Goal: Task Accomplishment & Management: Manage account settings

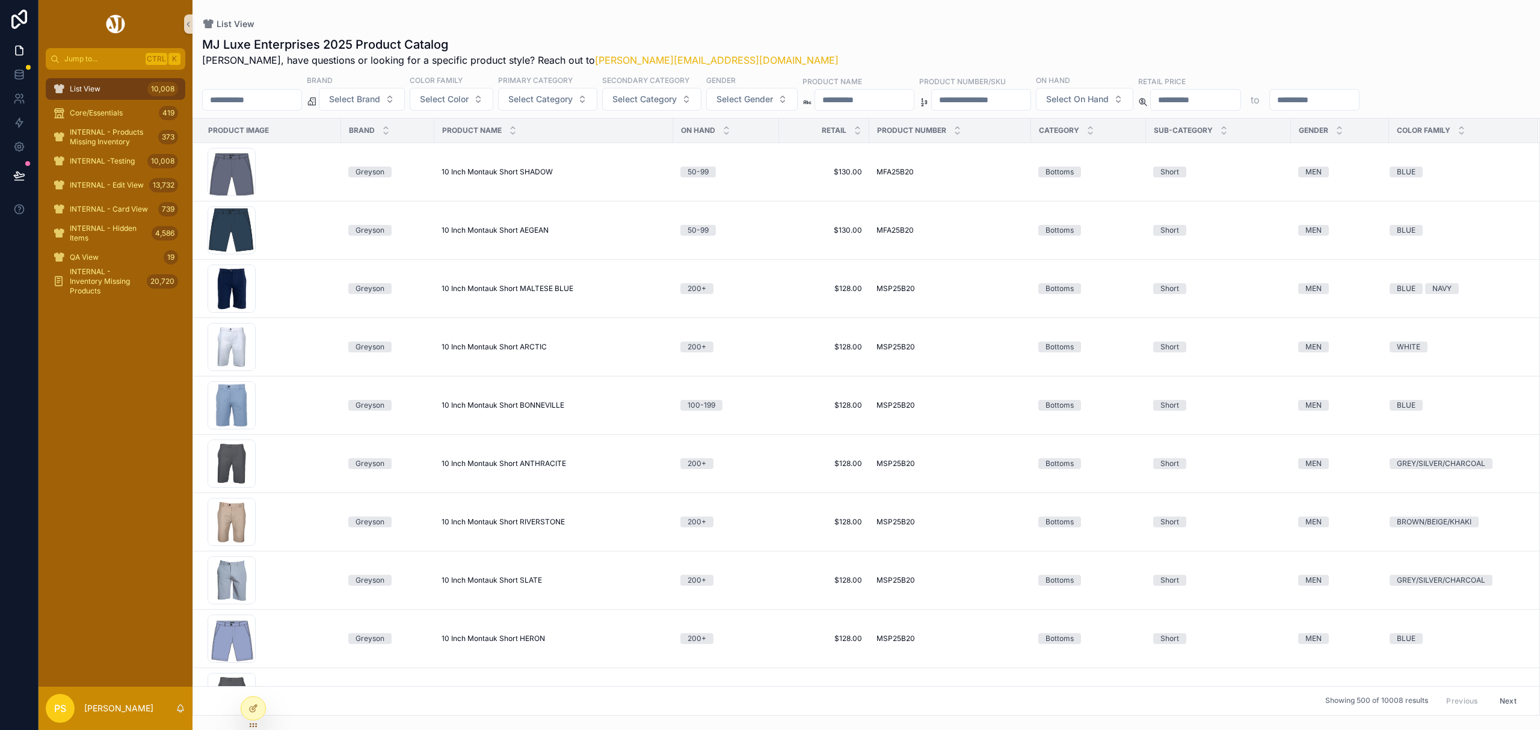
click at [838, 17] on div "List View MJ Luxe Enterprises 2025 Product Catalog [PERSON_NAME], have question…" at bounding box center [865, 358] width 1347 height 716
click at [380, 99] on span "Select Brand" at bounding box center [354, 99] width 51 height 12
click at [352, 147] on div "[PERSON_NAME]" at bounding box center [393, 148] width 144 height 19
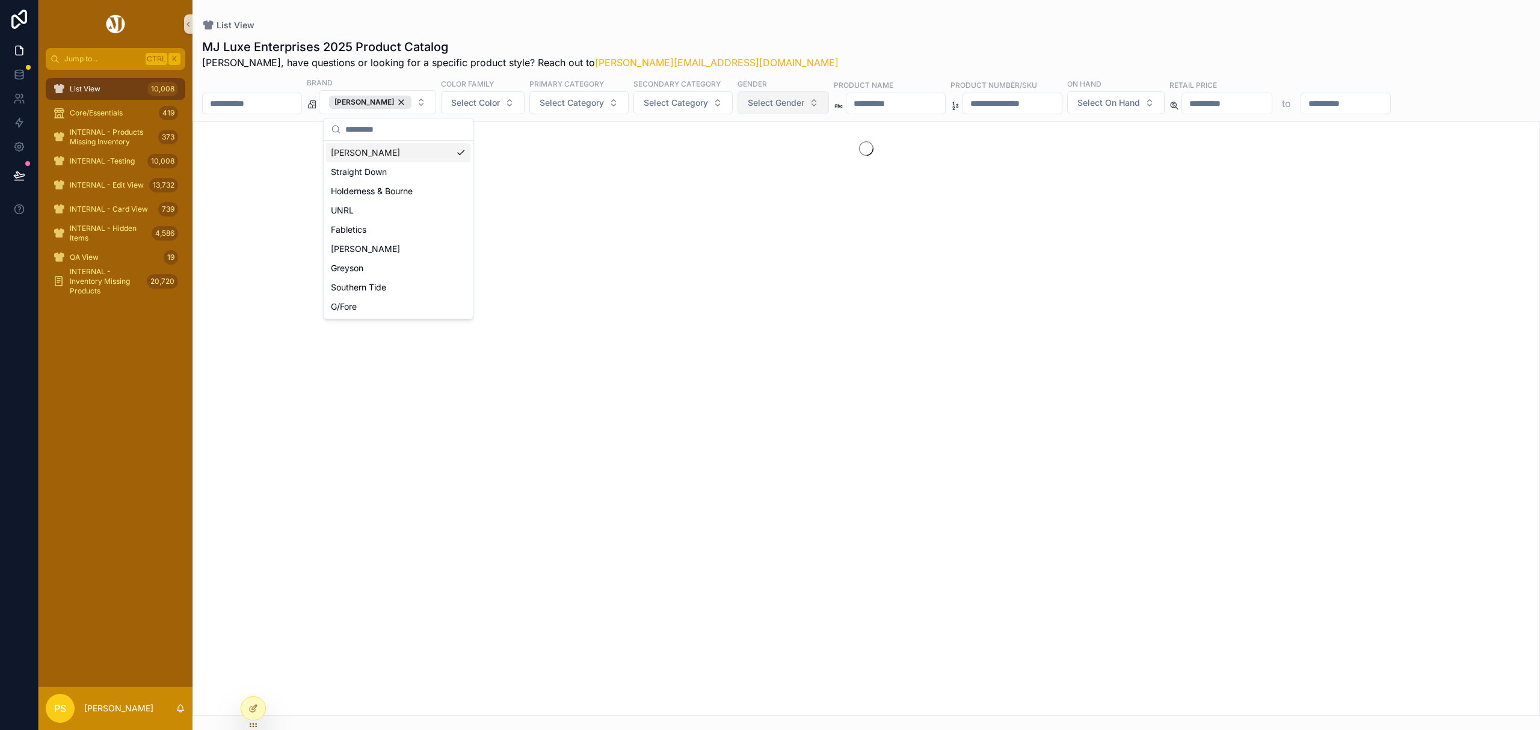
click at [804, 106] on span "Select Gender" at bounding box center [776, 103] width 57 height 12
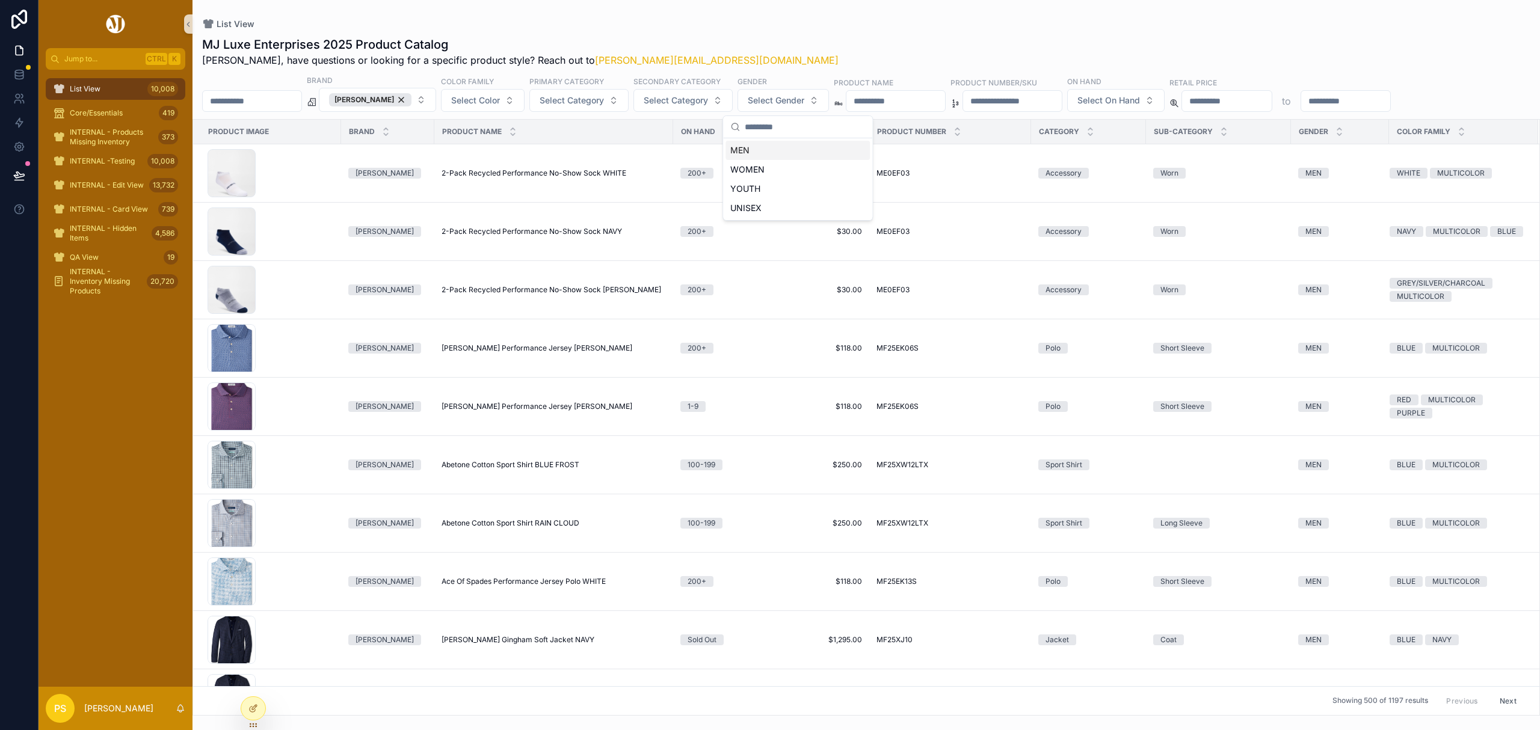
click at [747, 150] on div "MEN" at bounding box center [797, 150] width 144 height 19
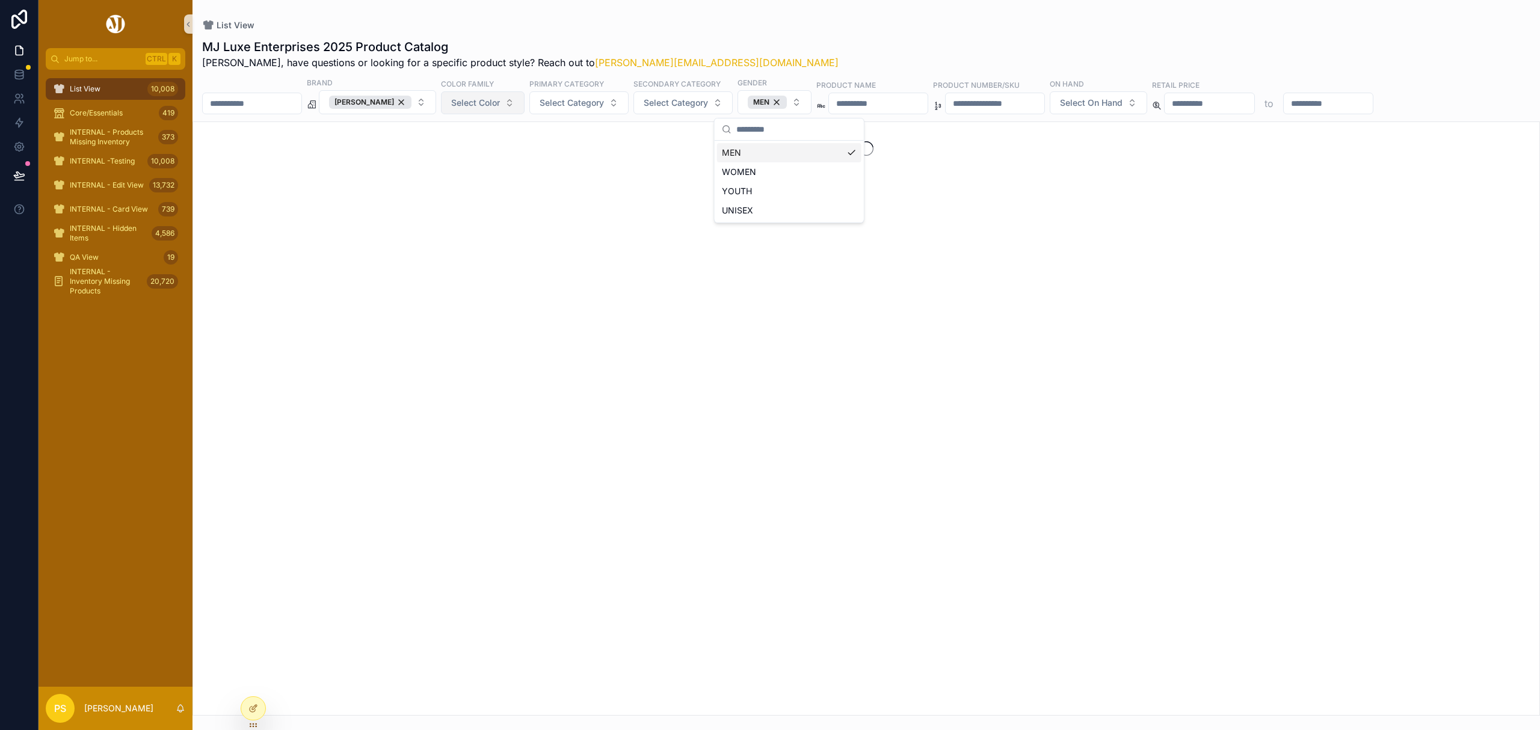
click at [500, 106] on span "Select Color" at bounding box center [475, 103] width 49 height 12
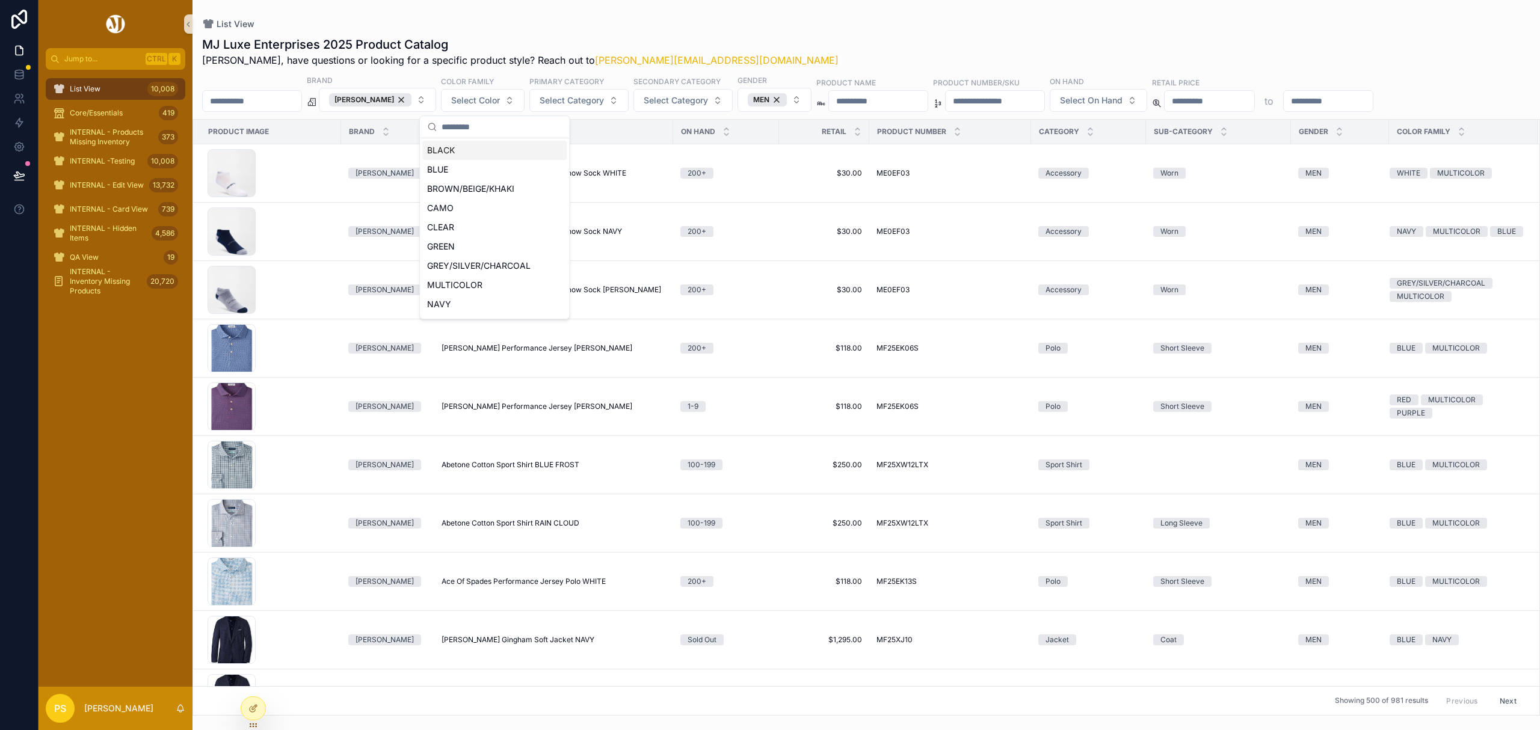
click at [449, 149] on div "BLACK" at bounding box center [494, 150] width 144 height 19
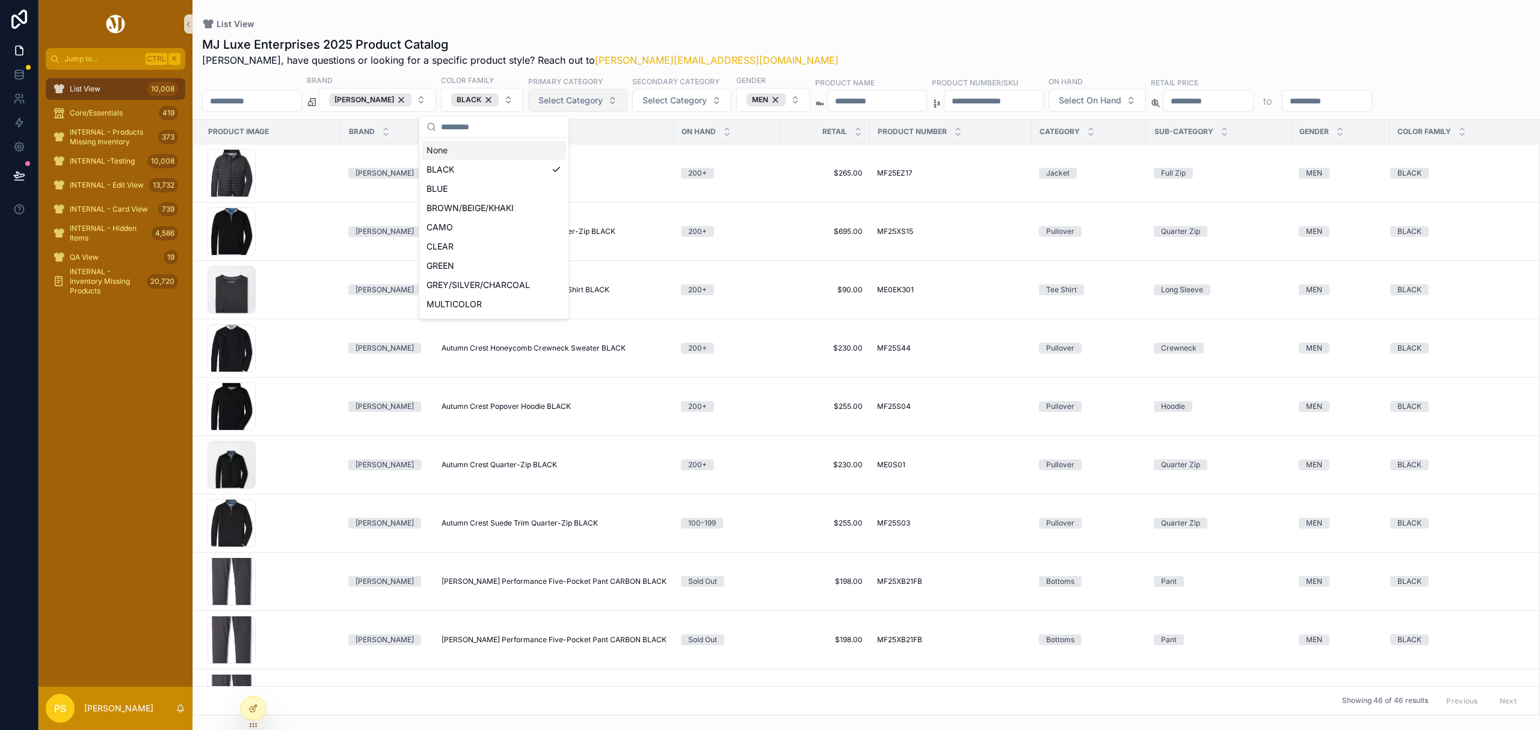
click at [603, 100] on span "Select Category" at bounding box center [570, 100] width 64 height 12
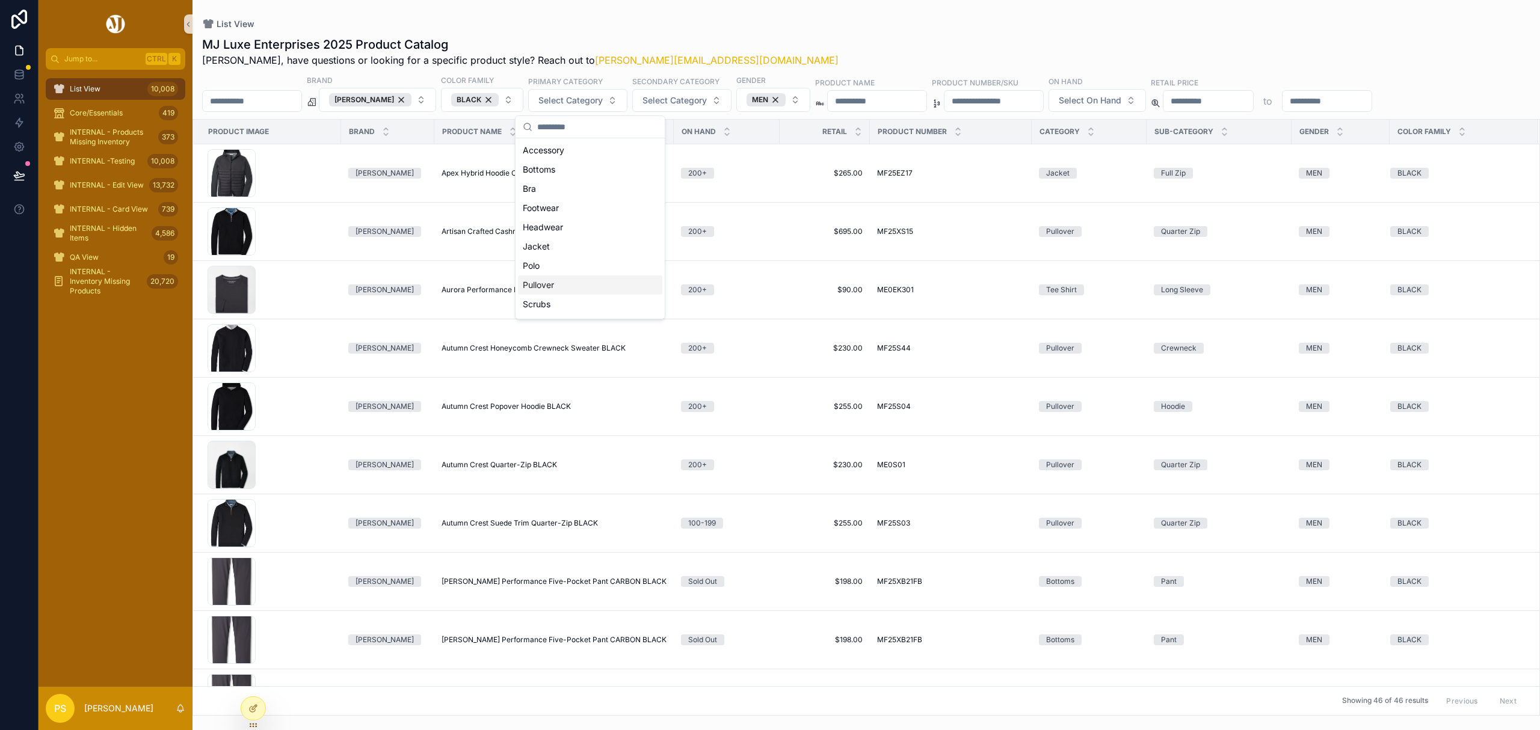
click at [556, 285] on div "Pullover" at bounding box center [590, 284] width 144 height 19
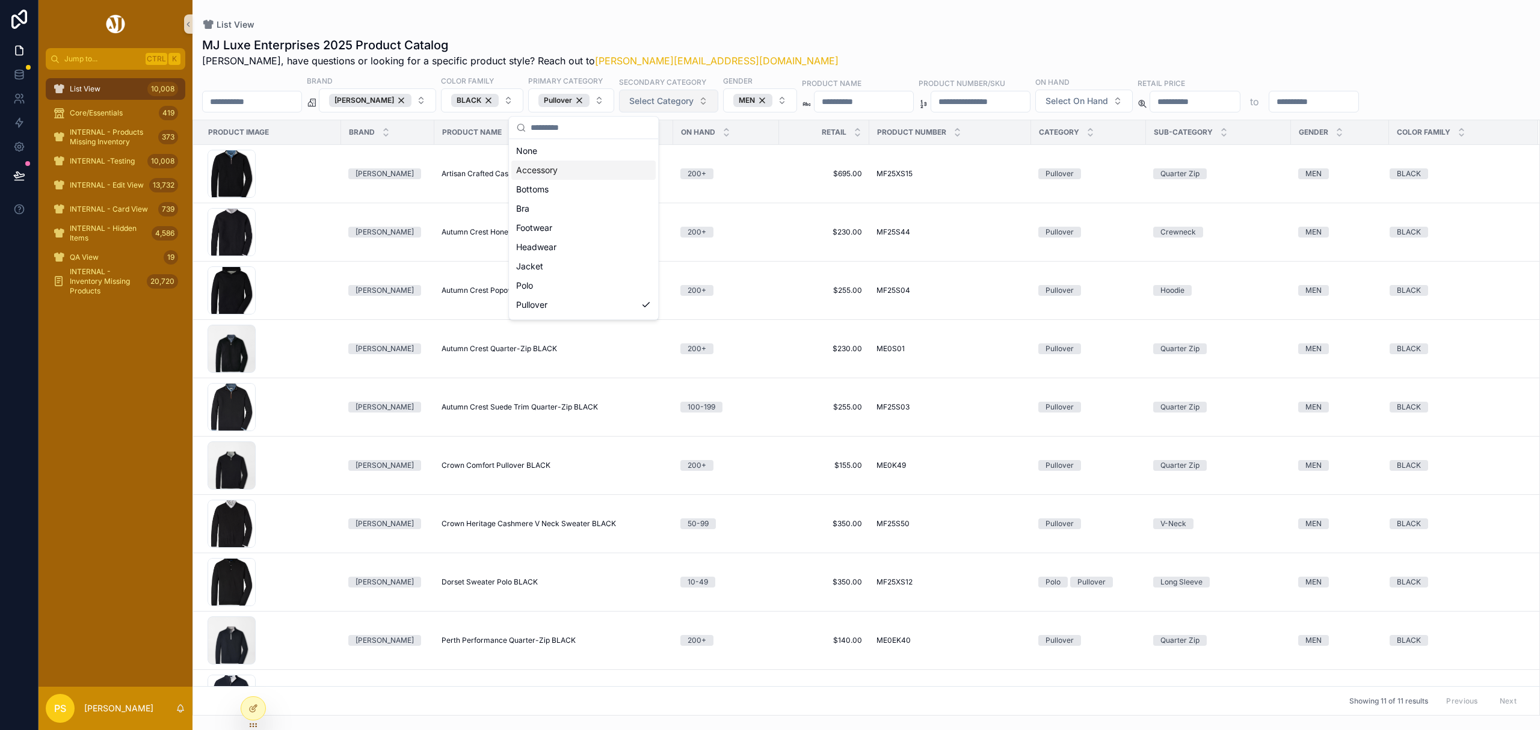
click at [693, 107] on span "Select Category" at bounding box center [661, 101] width 64 height 12
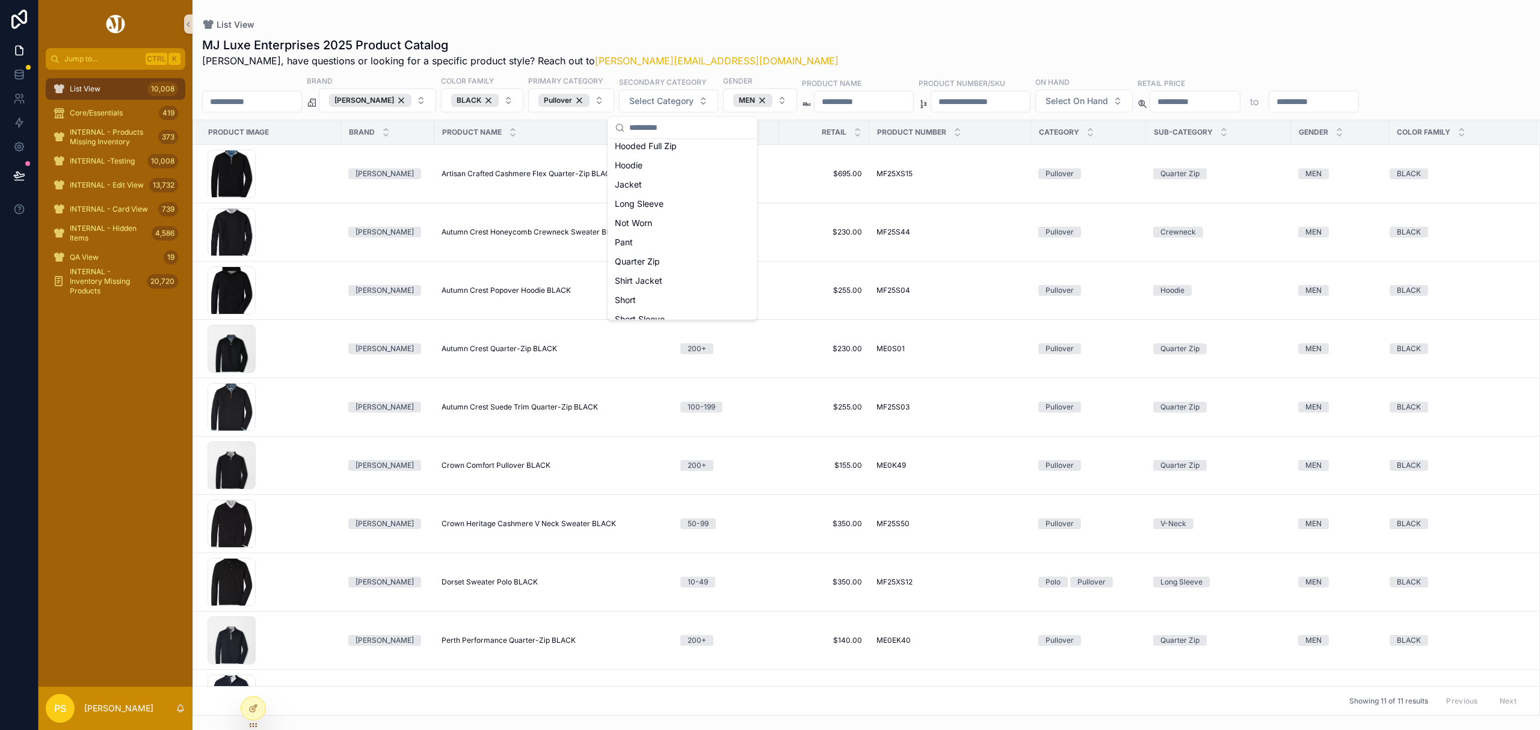
scroll to position [160, 0]
click at [659, 262] on div "Quarter Zip" at bounding box center [682, 260] width 144 height 19
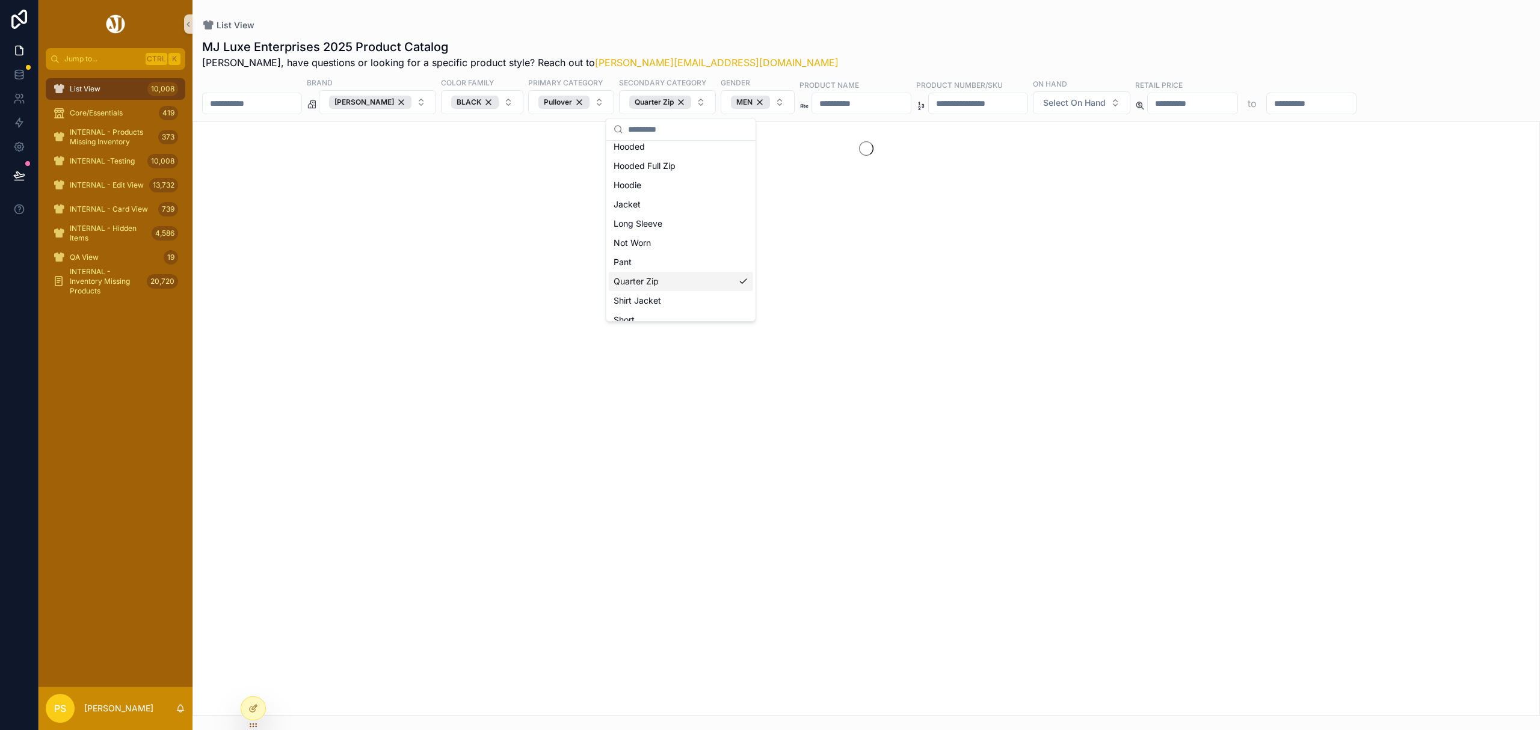
scroll to position [179, 0]
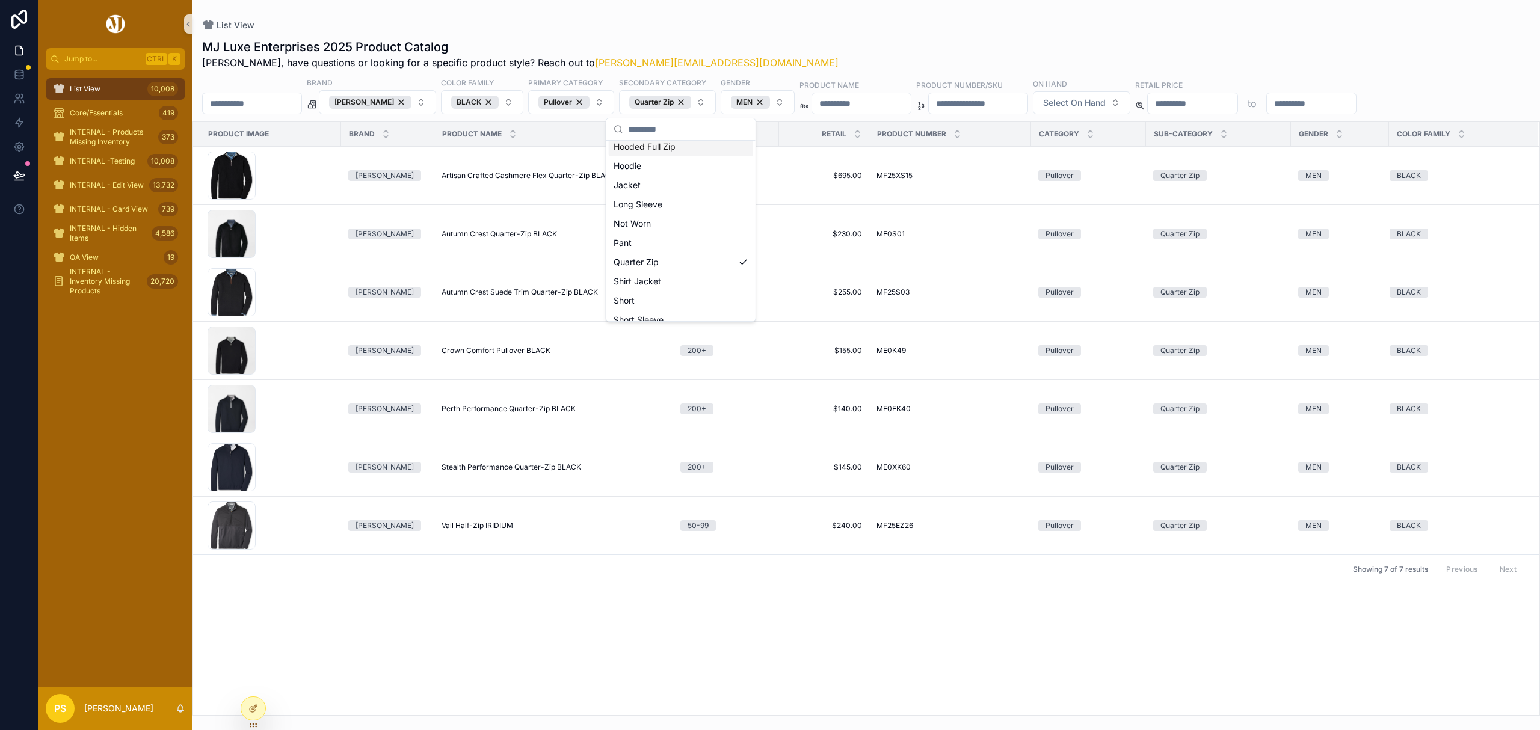
click at [921, 17] on div "List View MJ Luxe Enterprises 2025 Product Catalog [PERSON_NAME], have question…" at bounding box center [865, 358] width 1347 height 716
click at [1105, 104] on span "Select On Hand" at bounding box center [1074, 103] width 63 height 12
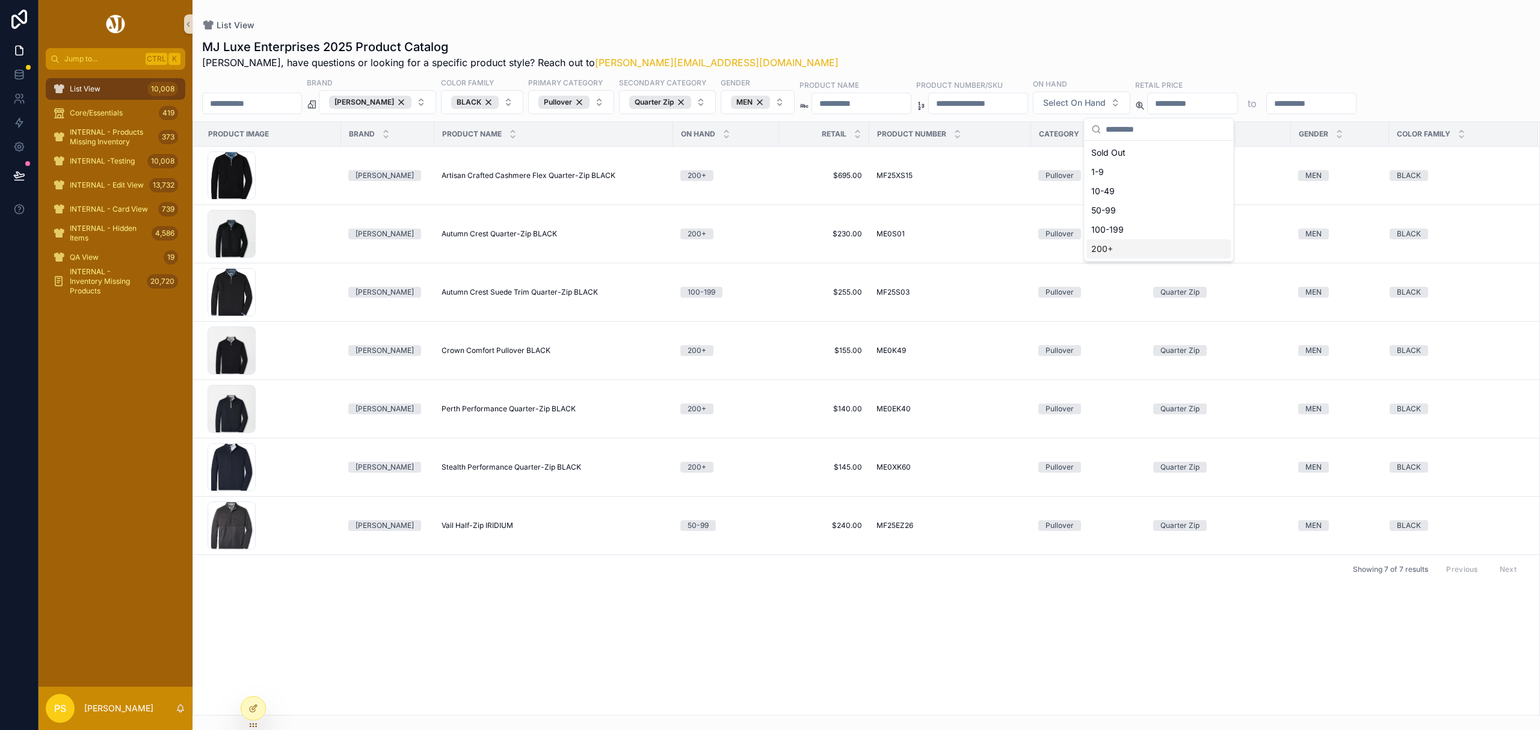
click at [1116, 248] on div "Sold Out 1-9 [PHONE_NUMBER] [PHONE_NUMBER]+" at bounding box center [1158, 200] width 144 height 115
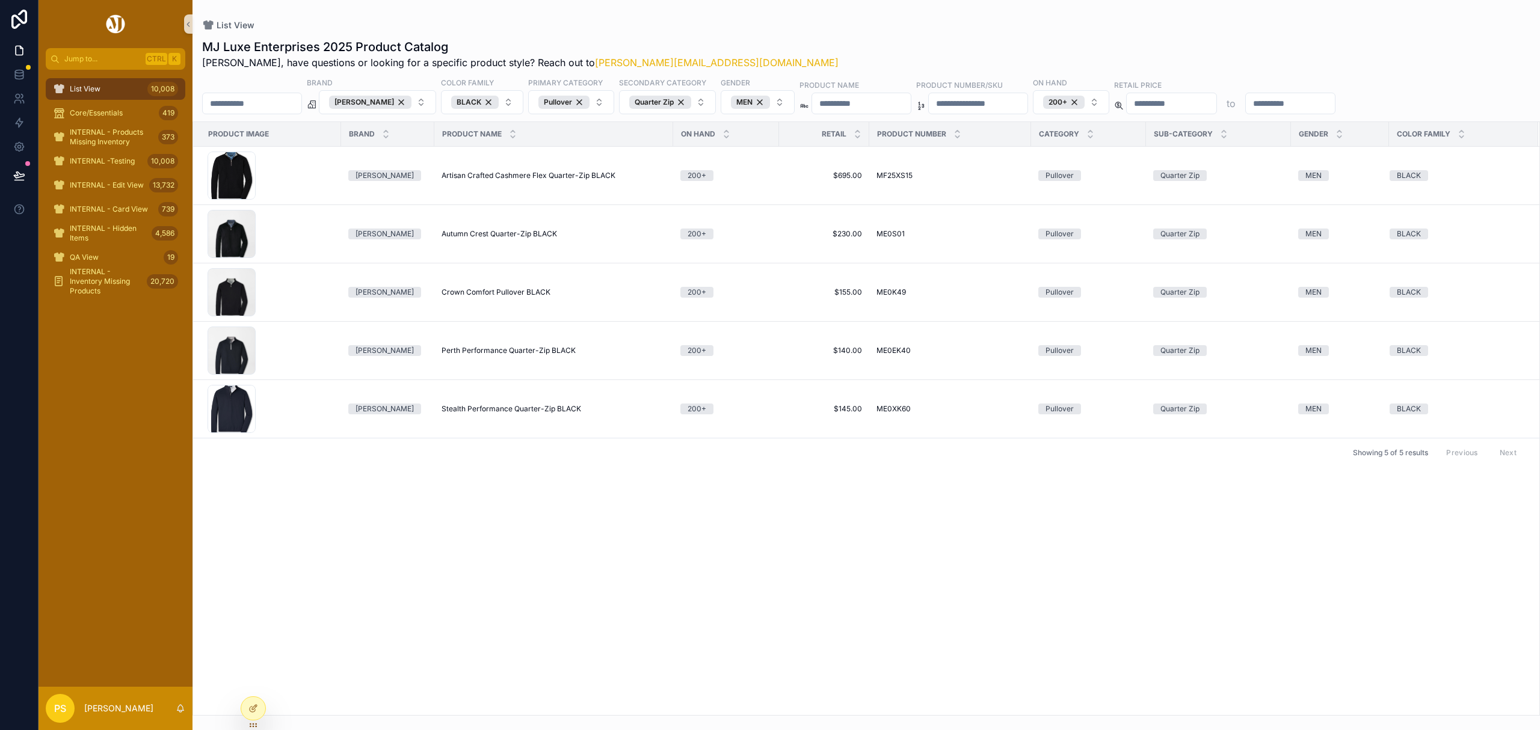
click at [867, 31] on div "MJ Luxe Enterprises 2025 Product Catalog [PERSON_NAME], have questions or looki…" at bounding box center [865, 373] width 1347 height 684
click at [770, 102] on div "MEN" at bounding box center [750, 102] width 39 height 13
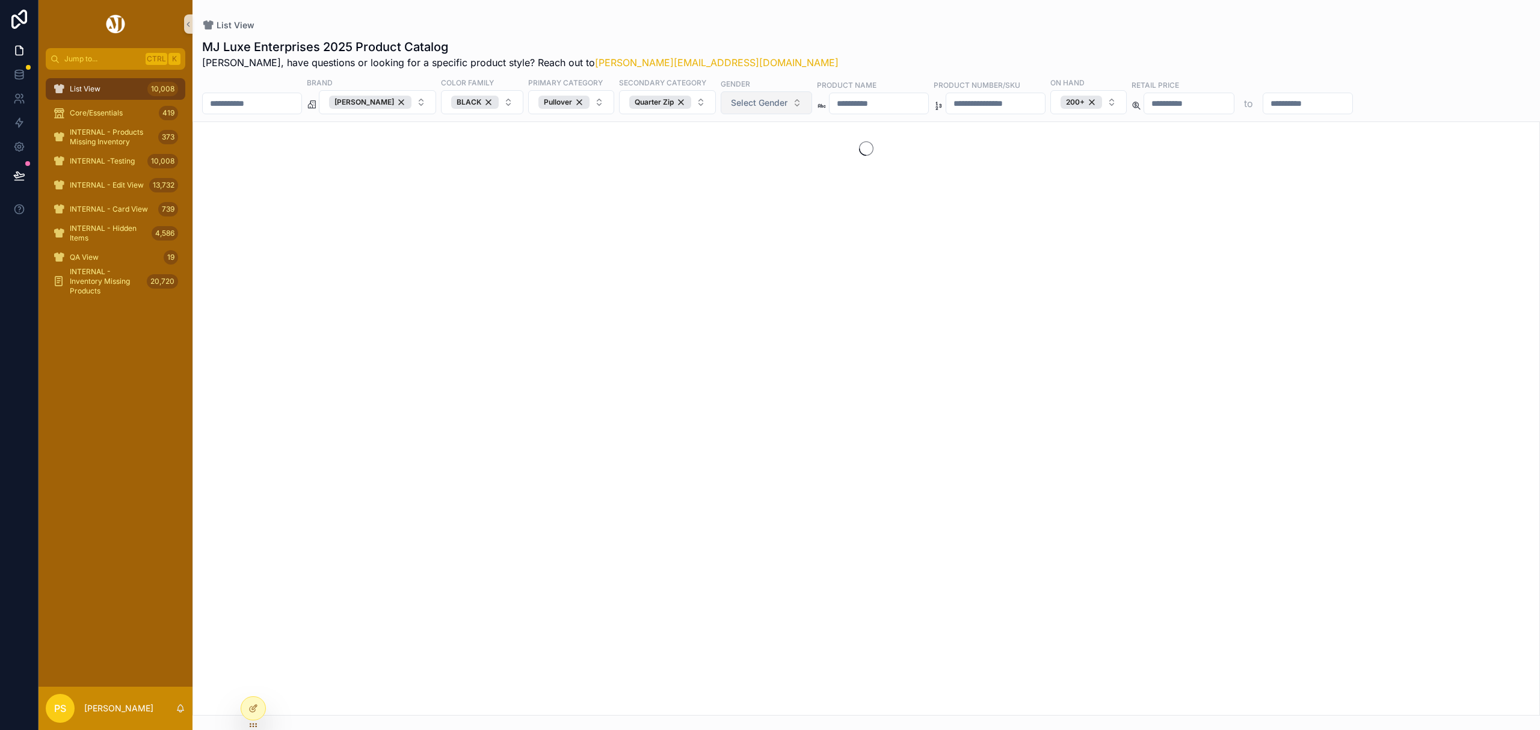
click at [773, 102] on span "Select Gender" at bounding box center [759, 103] width 57 height 12
click at [749, 168] on div "WOMEN" at bounding box center [780, 171] width 144 height 19
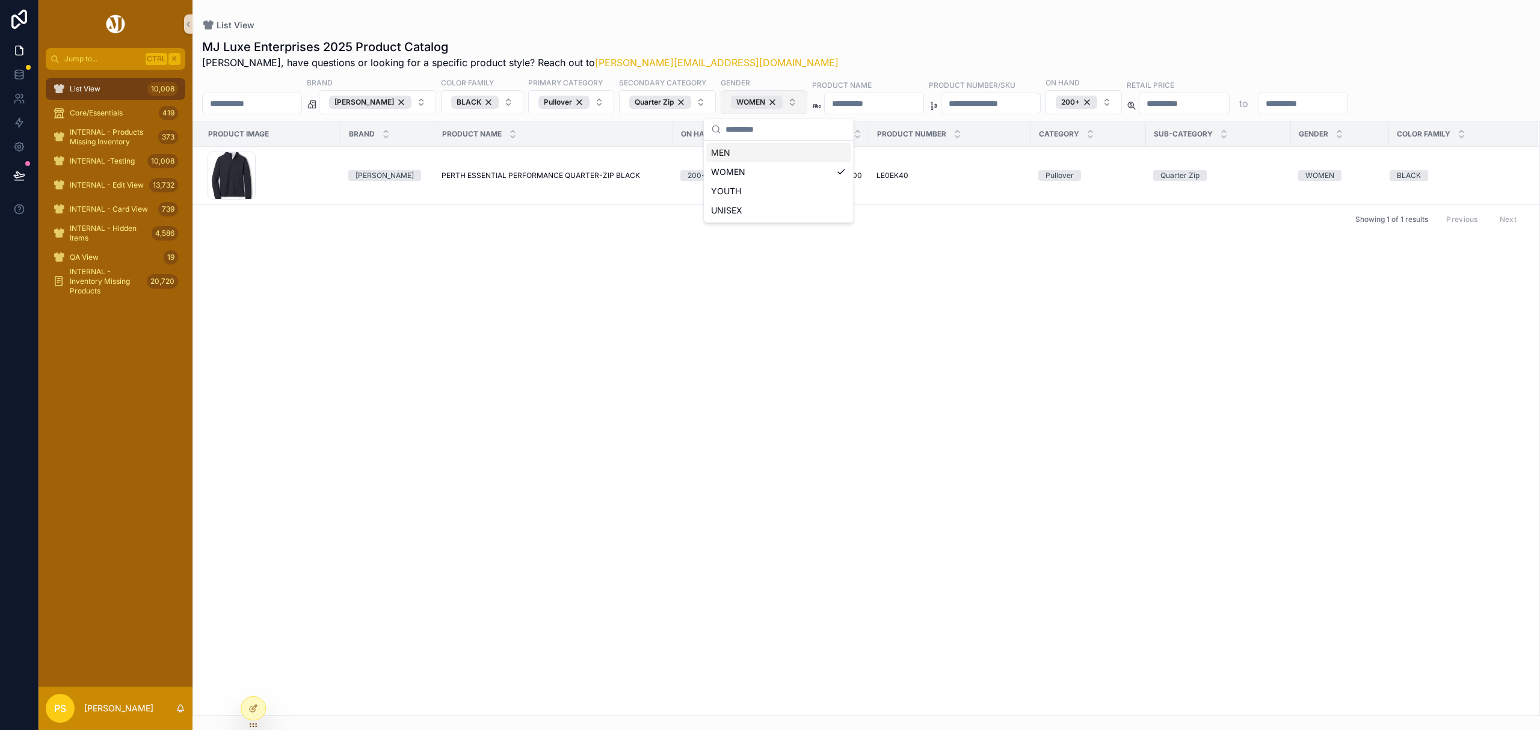
click at [828, 14] on div "List View MJ Luxe Enterprises 2025 Product Catalog [PERSON_NAME], have question…" at bounding box center [865, 358] width 1347 height 716
click at [17, 101] on icon at bounding box center [19, 99] width 12 height 12
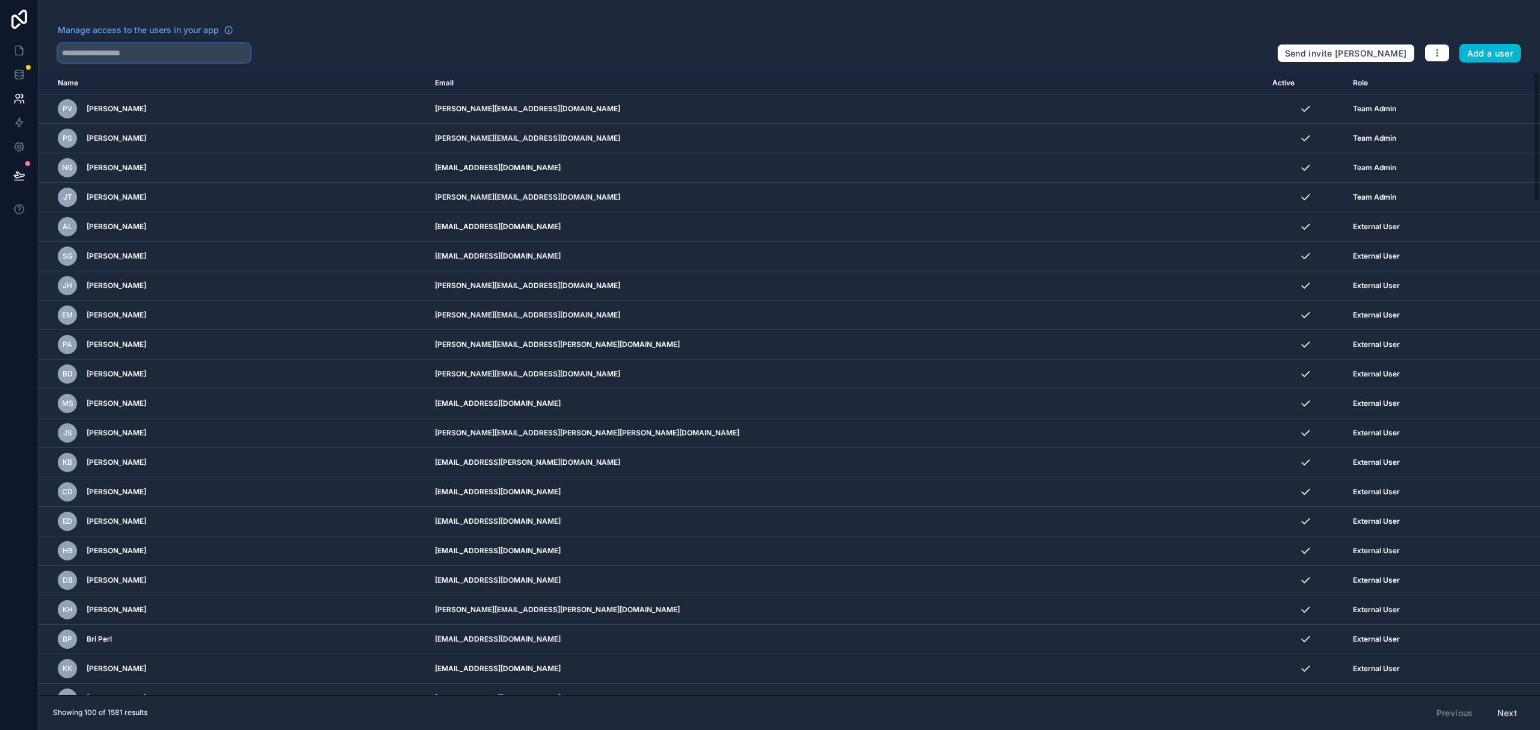
click at [192, 49] on input "text" at bounding box center [154, 52] width 192 height 19
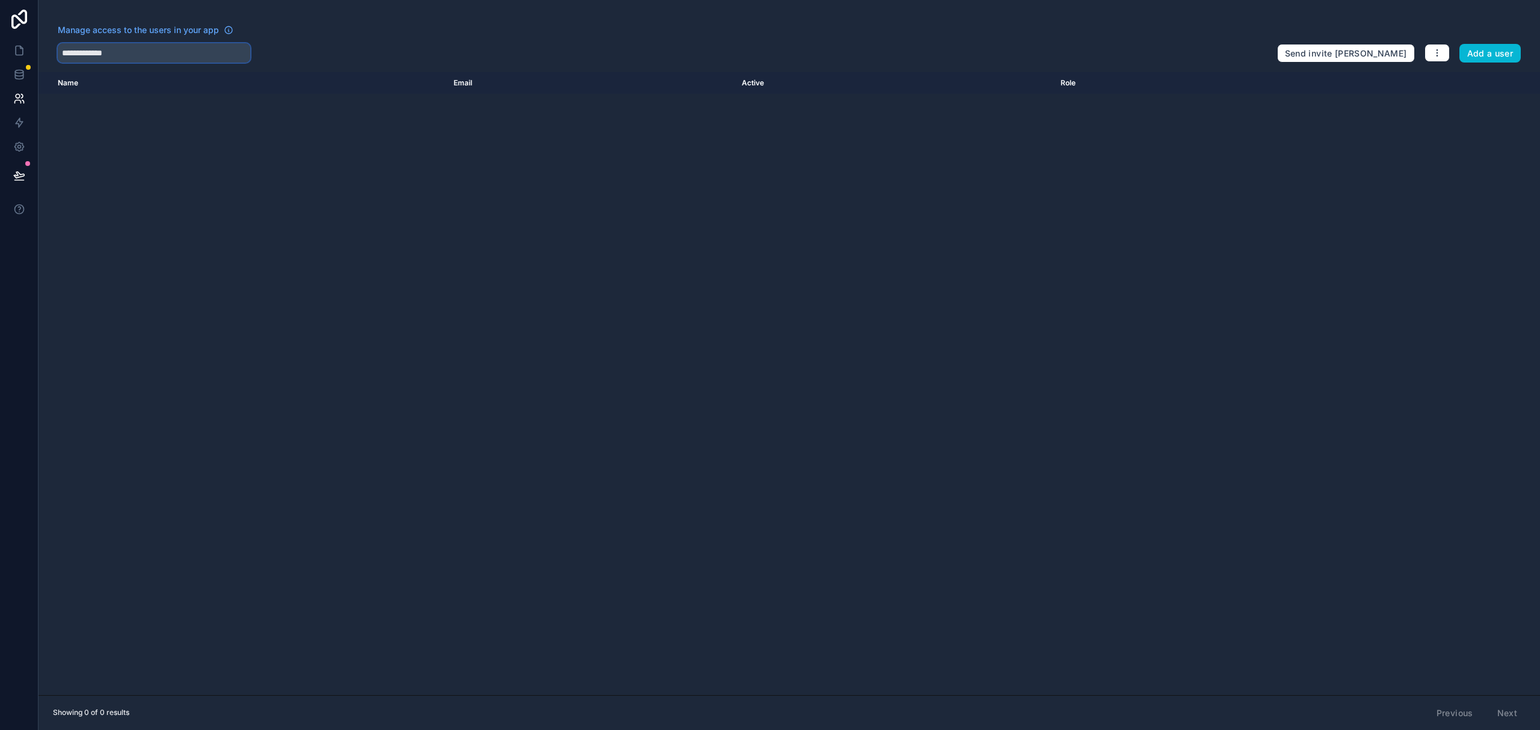
click at [192, 49] on input "**********" at bounding box center [154, 52] width 192 height 19
type input "*"
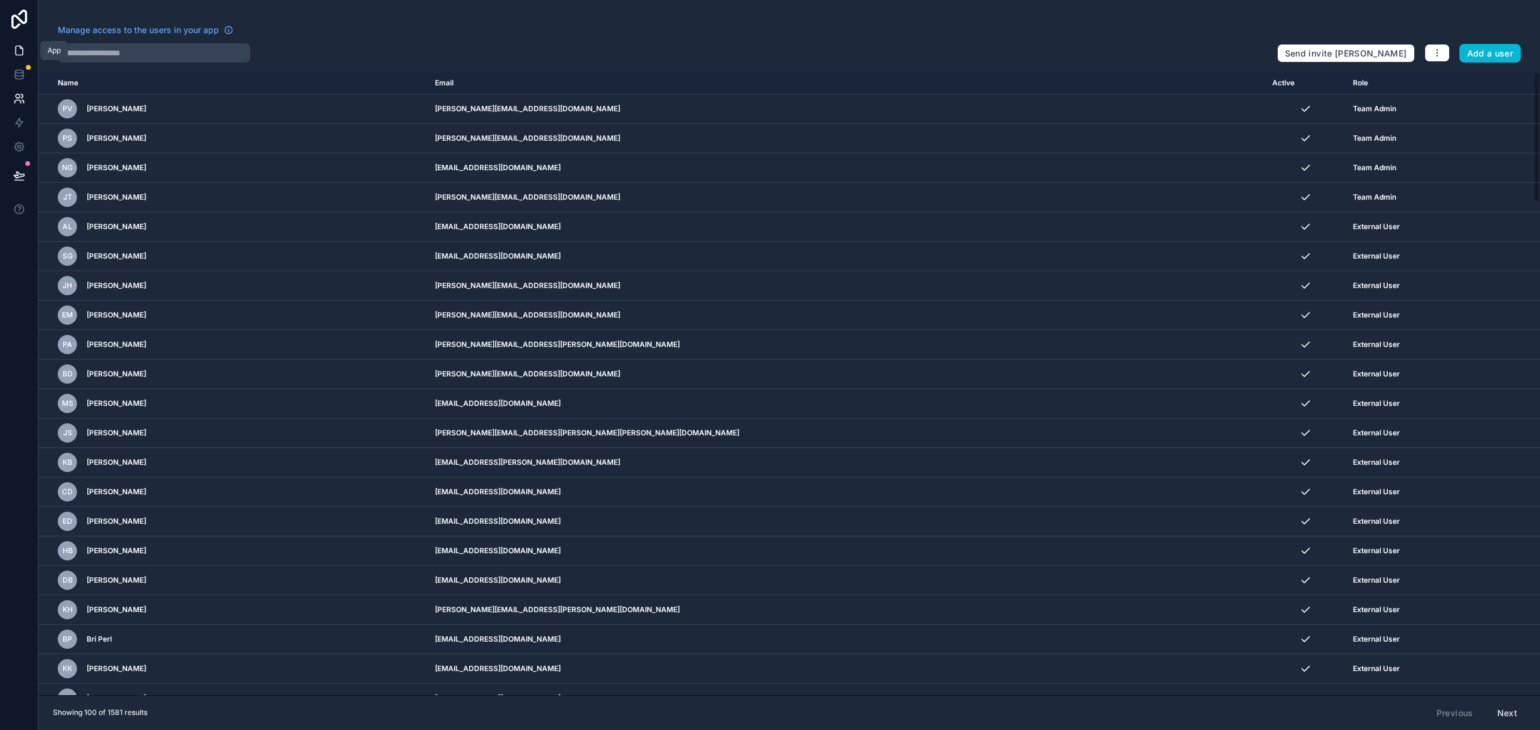
click at [18, 55] on icon at bounding box center [19, 50] width 7 height 9
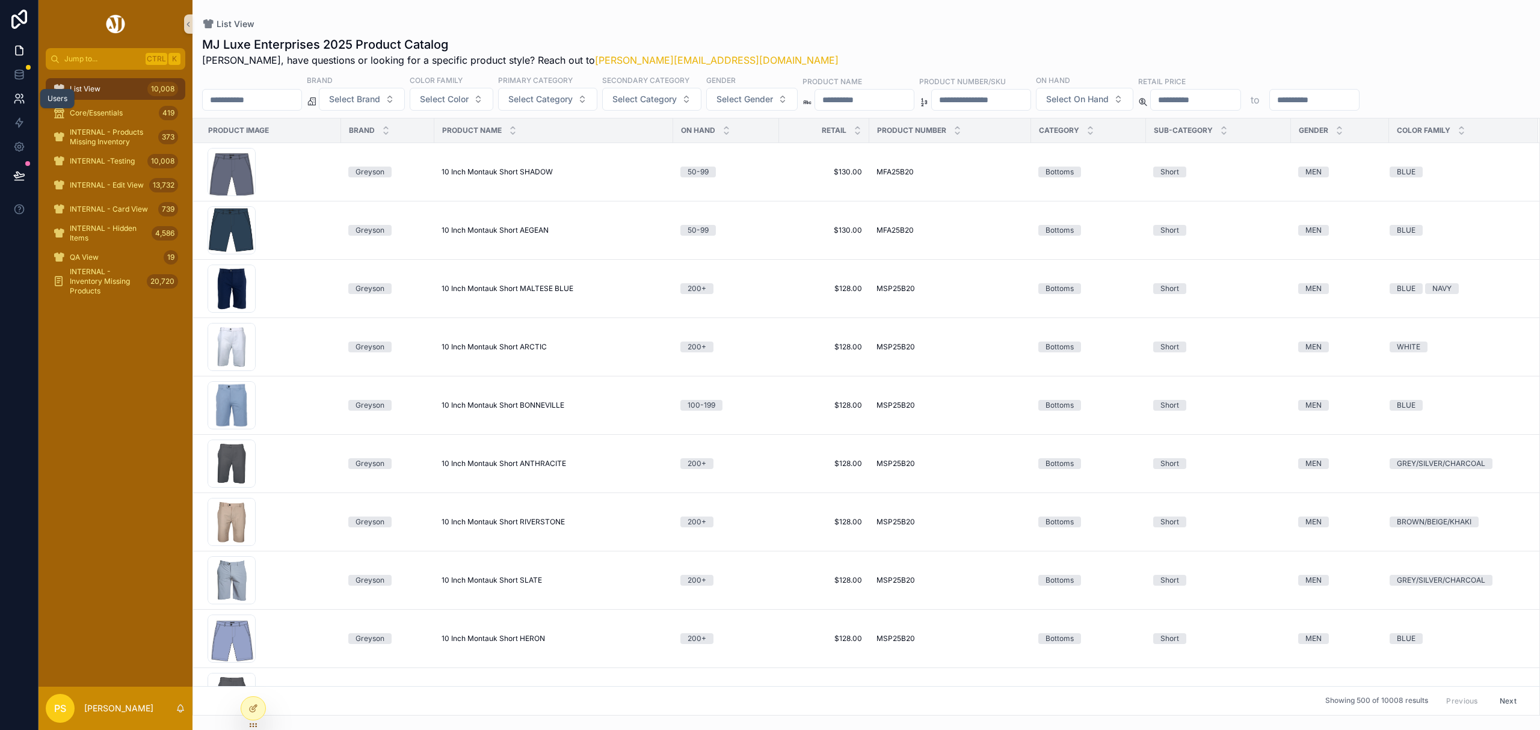
click at [23, 95] on icon at bounding box center [19, 99] width 12 height 12
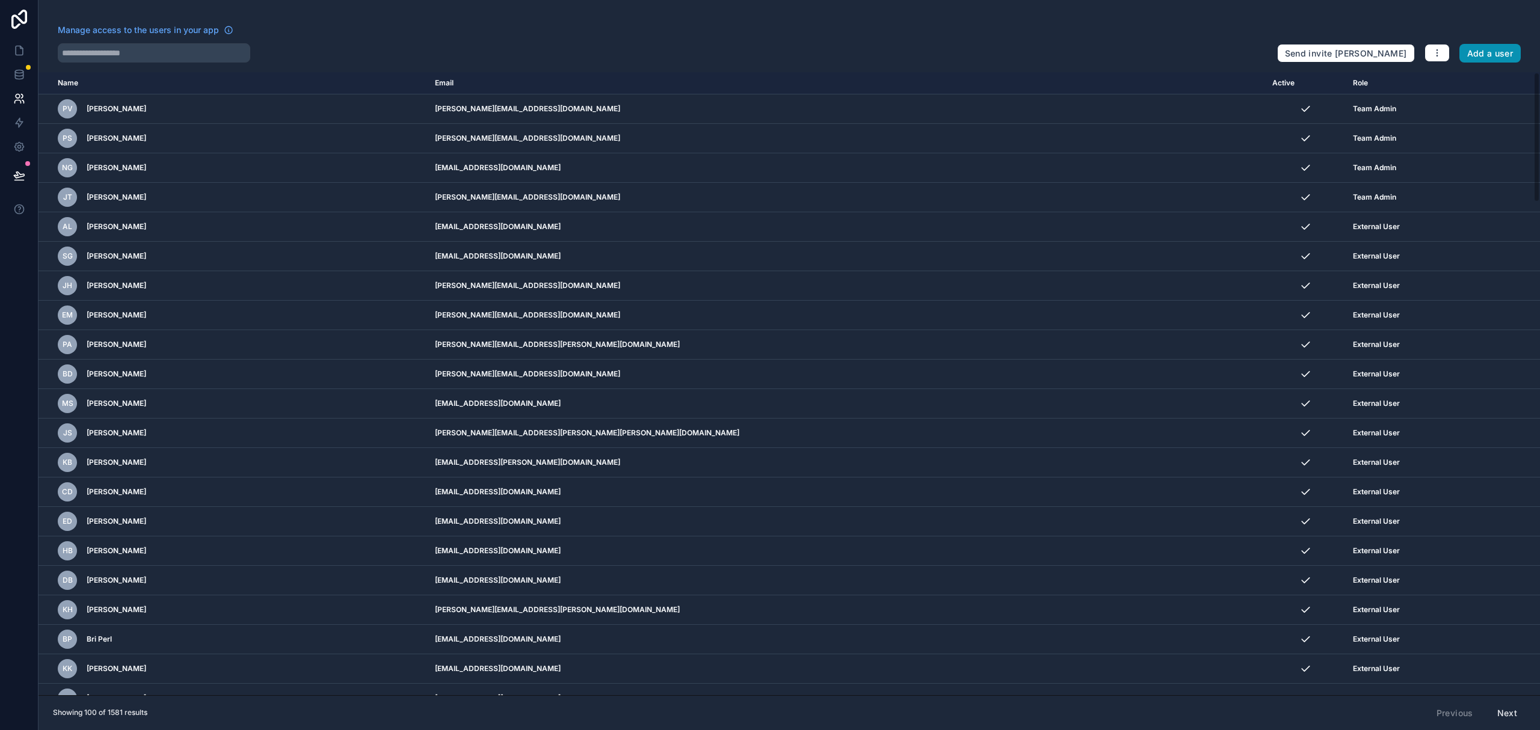
click at [1487, 54] on button "Add a user" at bounding box center [1490, 53] width 62 height 19
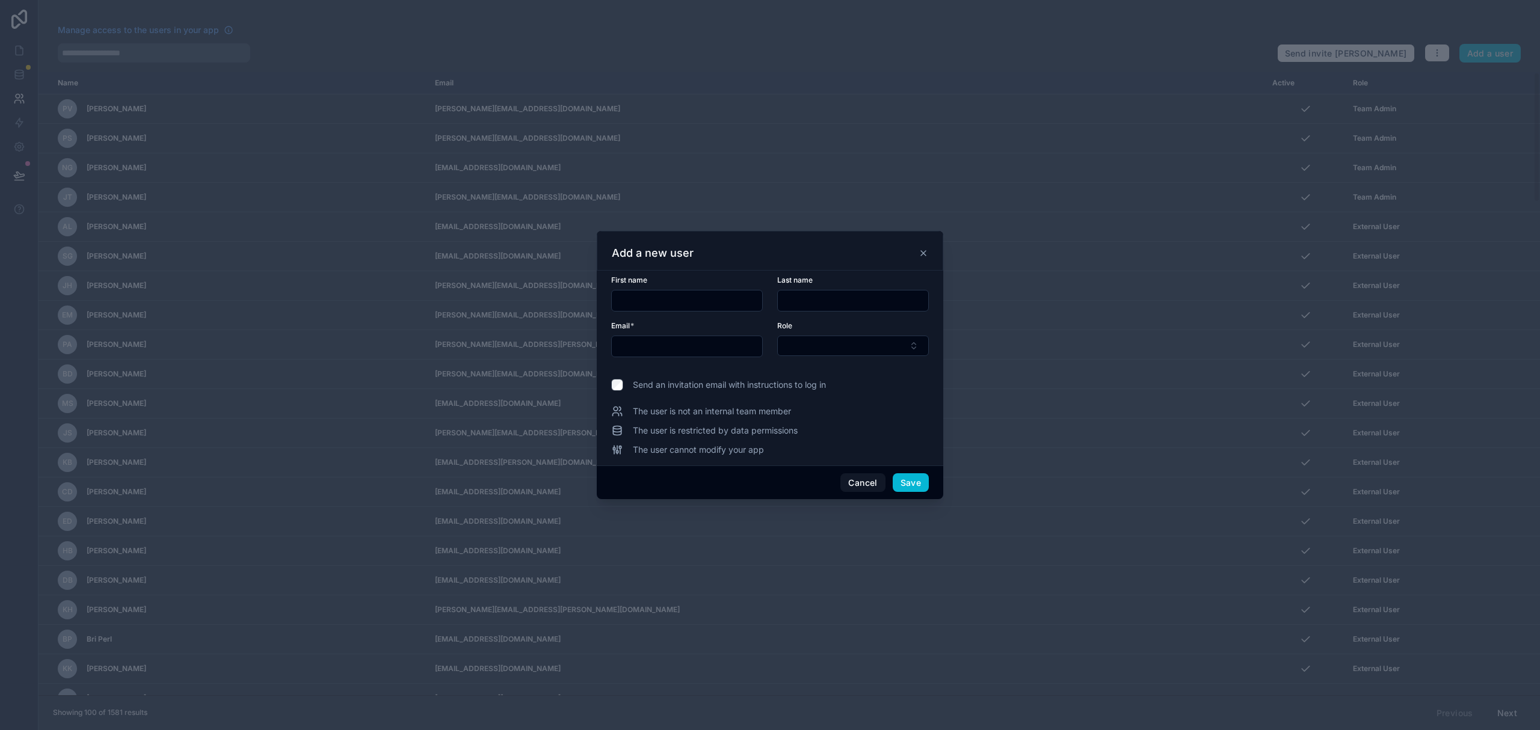
click at [688, 304] on input "text" at bounding box center [687, 300] width 150 height 17
type input "******"
type input "*****"
click at [690, 344] on input "text" at bounding box center [687, 346] width 150 height 17
paste input "**********"
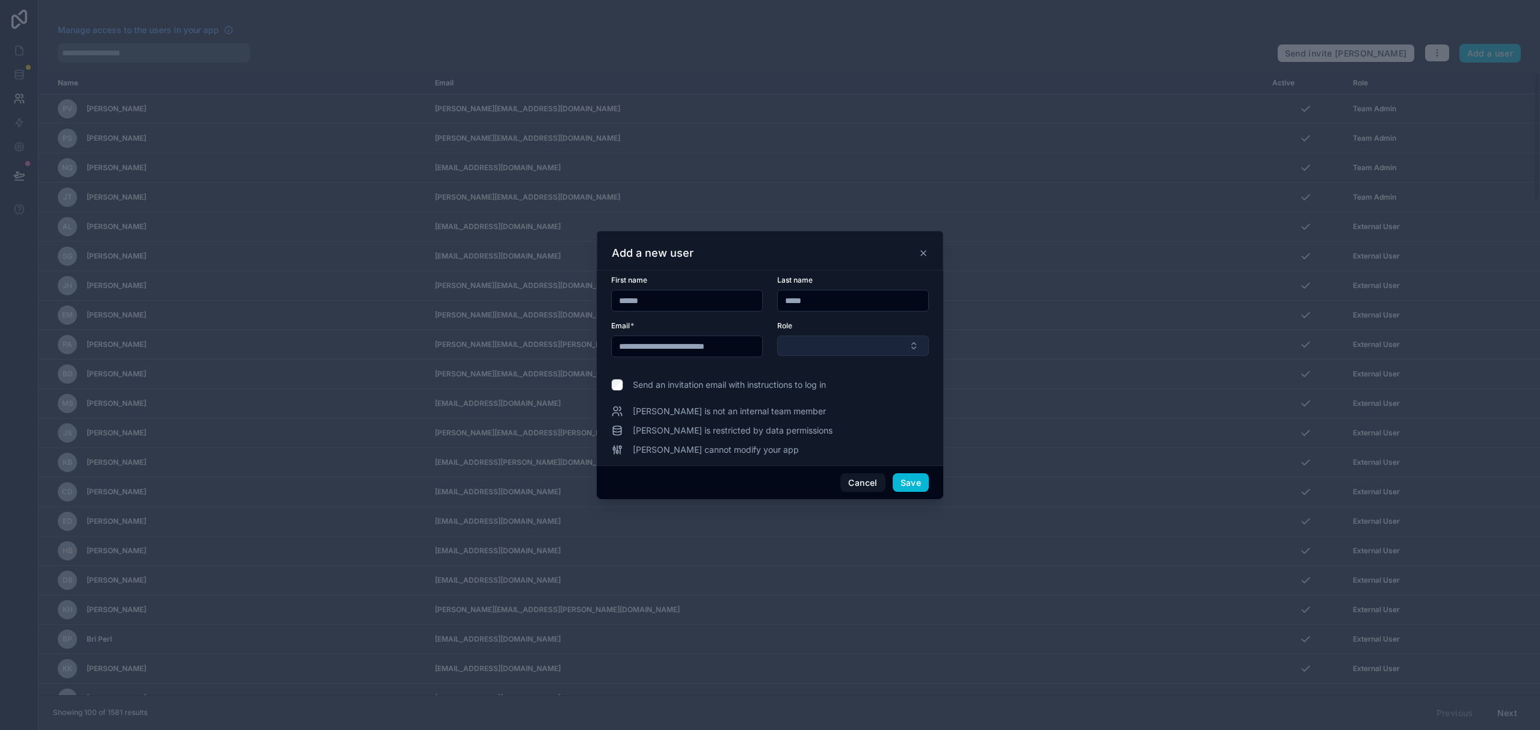
type input "**********"
click at [844, 343] on button "Select Button" at bounding box center [853, 346] width 152 height 20
click at [849, 429] on div "External User" at bounding box center [853, 431] width 146 height 19
click at [908, 479] on button "Save" at bounding box center [910, 483] width 36 height 19
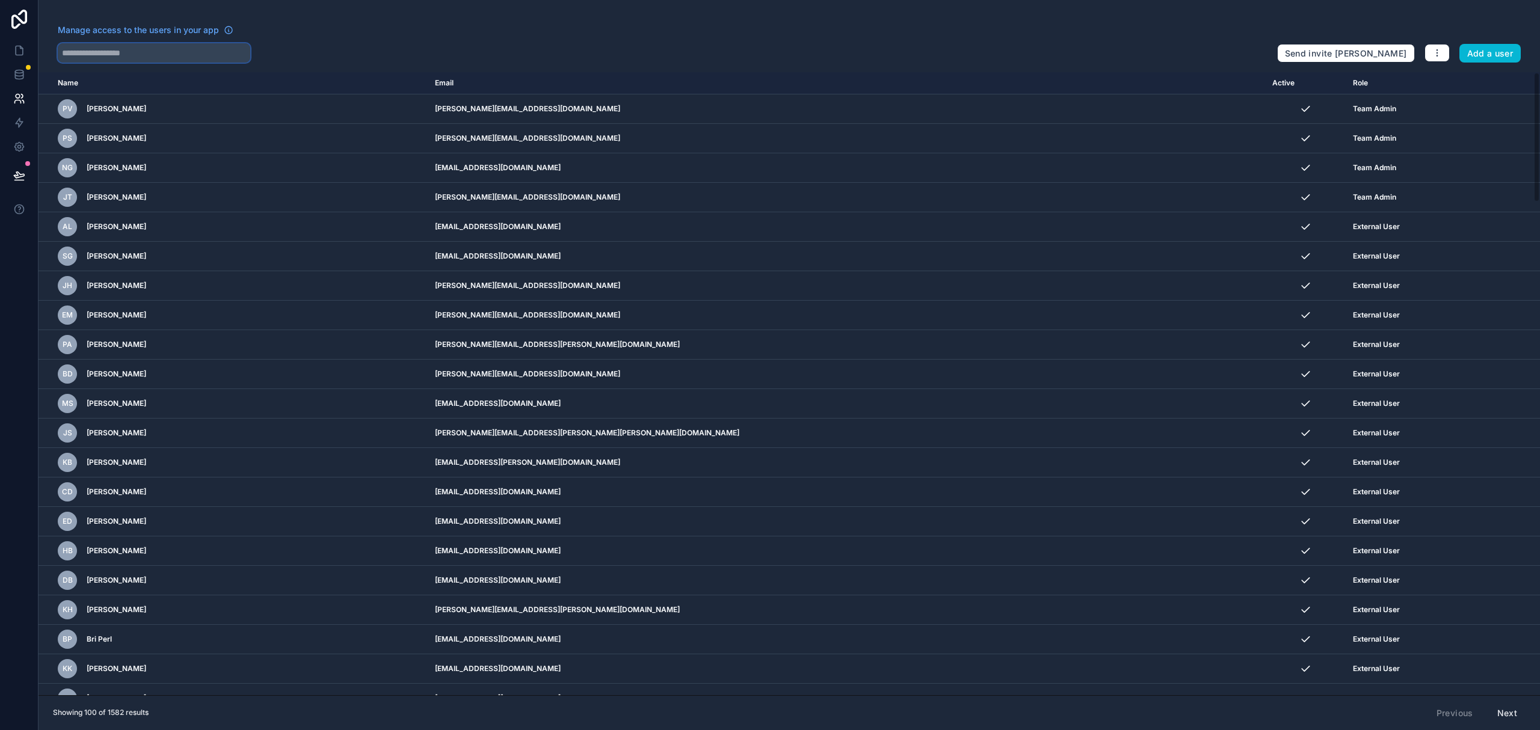
click at [177, 51] on input "text" at bounding box center [154, 52] width 192 height 19
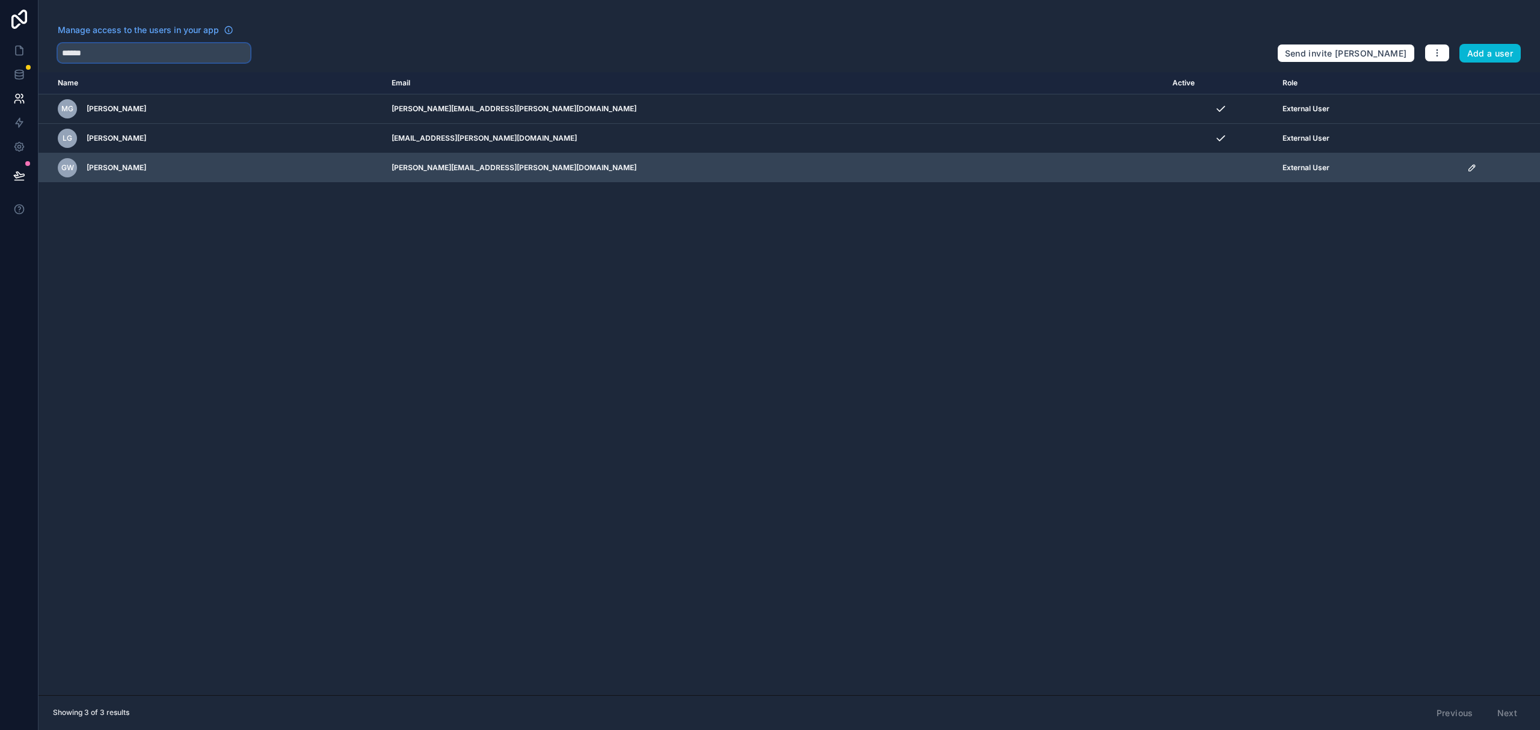
type input "******"
click at [1467, 167] on icon "scrollable content" at bounding box center [1472, 168] width 10 height 10
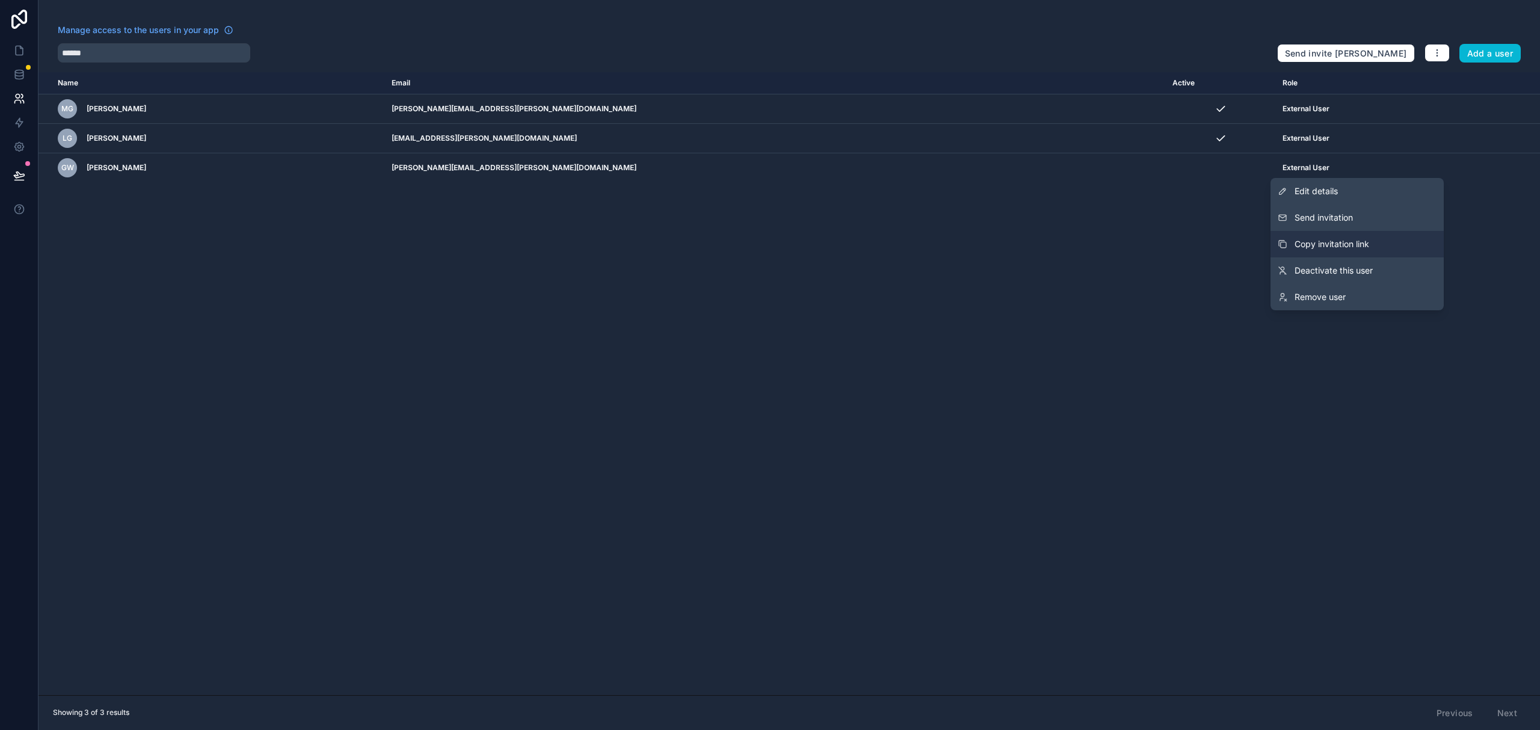
click at [1363, 236] on button "Copy invitation link" at bounding box center [1356, 244] width 173 height 26
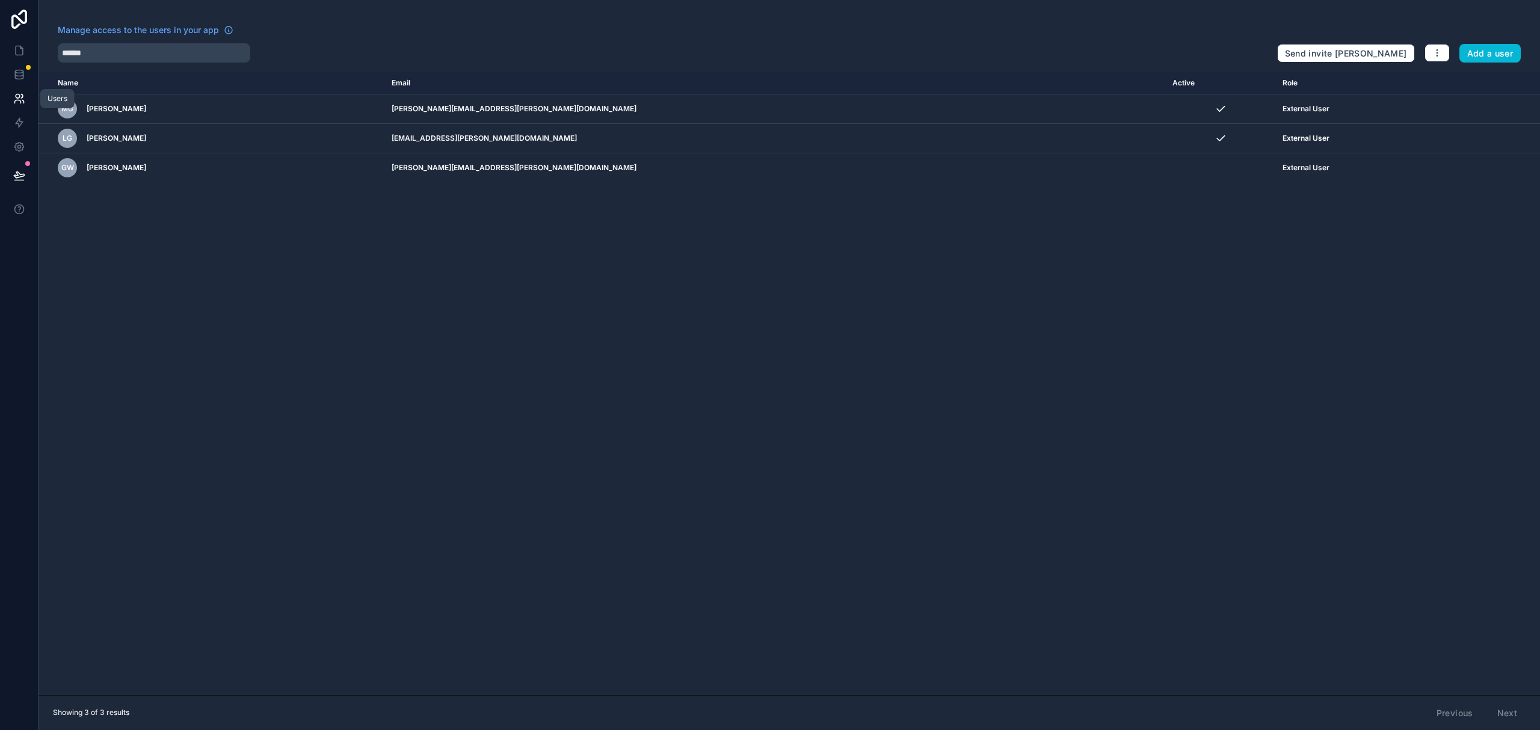
click at [17, 94] on icon at bounding box center [18, 96] width 4 height 4
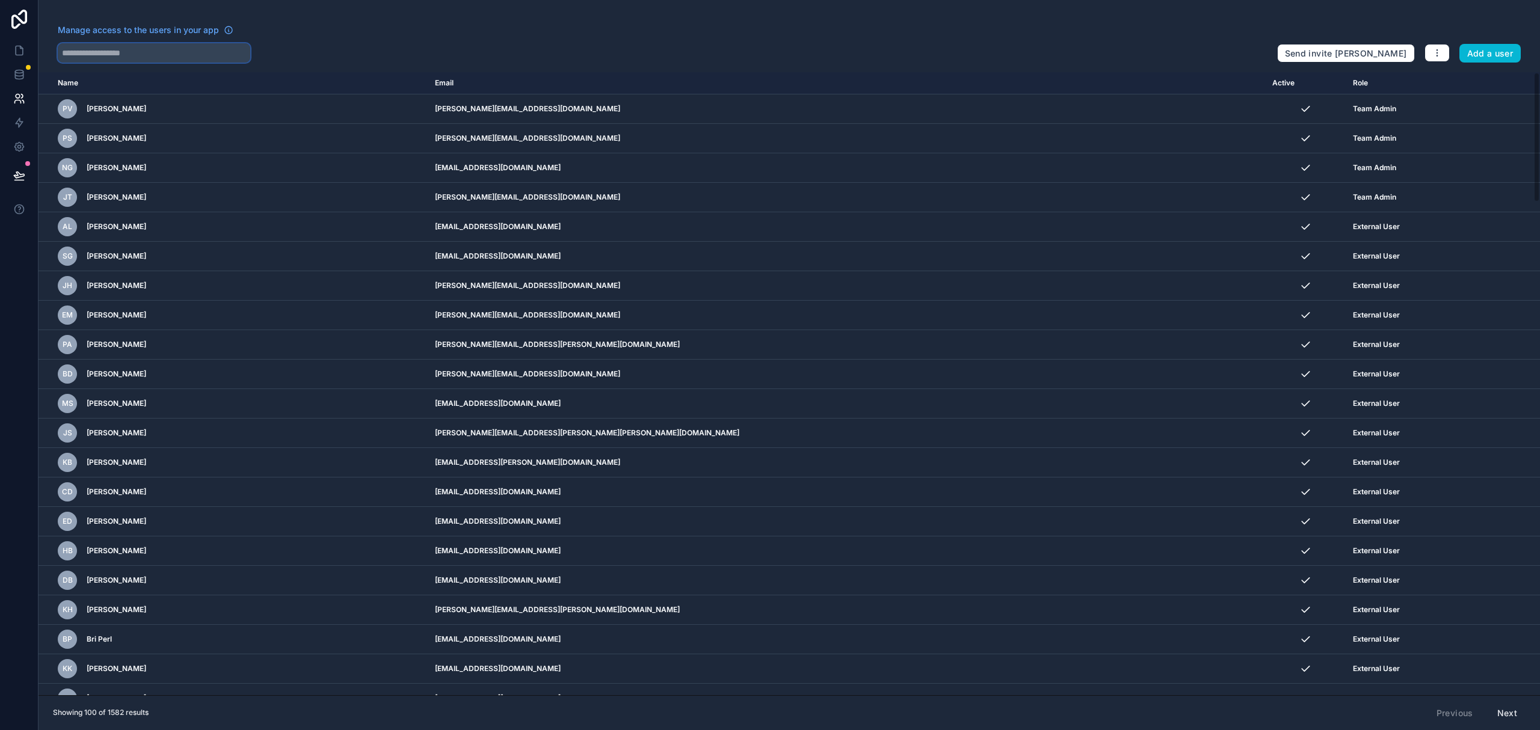
click at [119, 51] on input "text" at bounding box center [154, 52] width 192 height 19
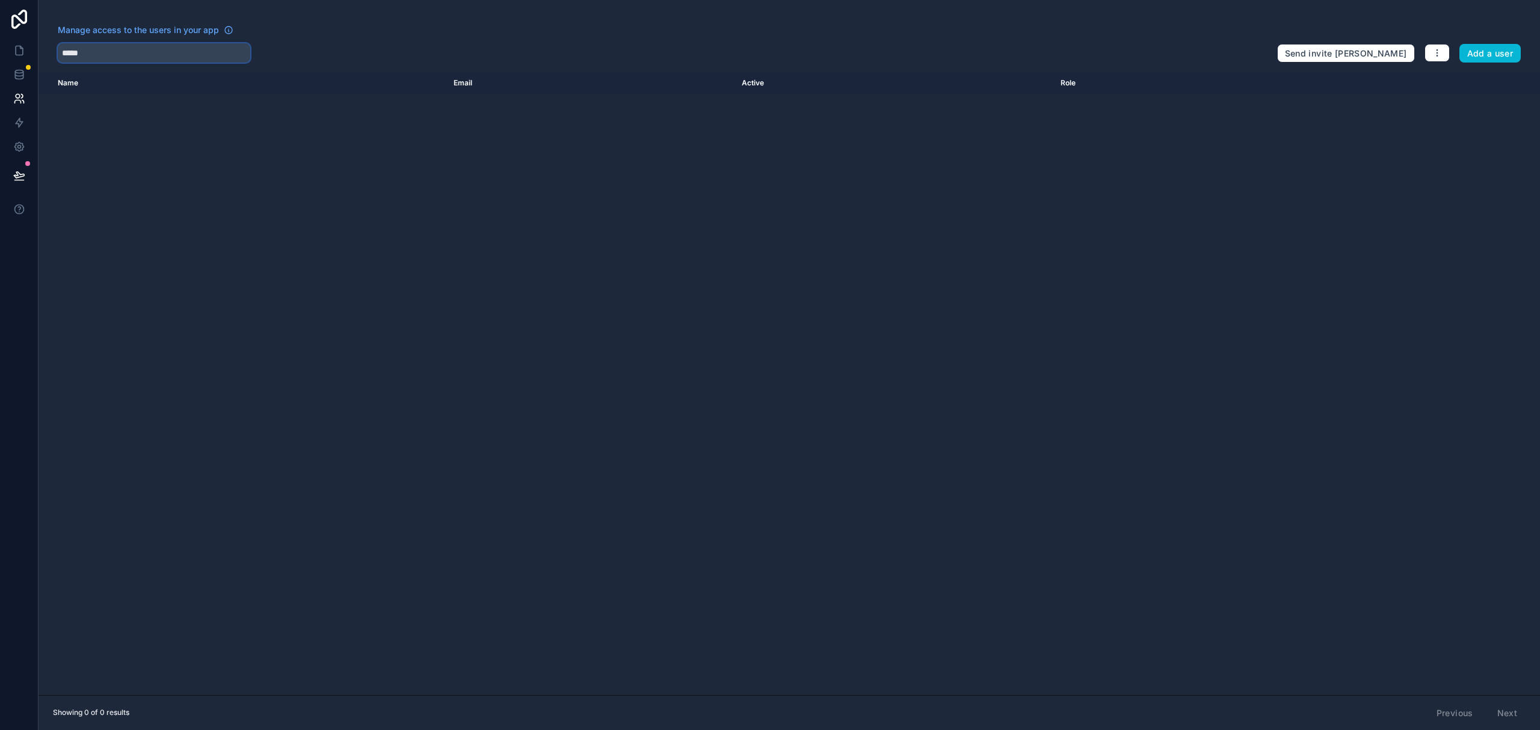
click at [123, 51] on input "*****" at bounding box center [154, 52] width 192 height 19
type input "*******"
click at [17, 51] on icon at bounding box center [19, 51] width 12 height 12
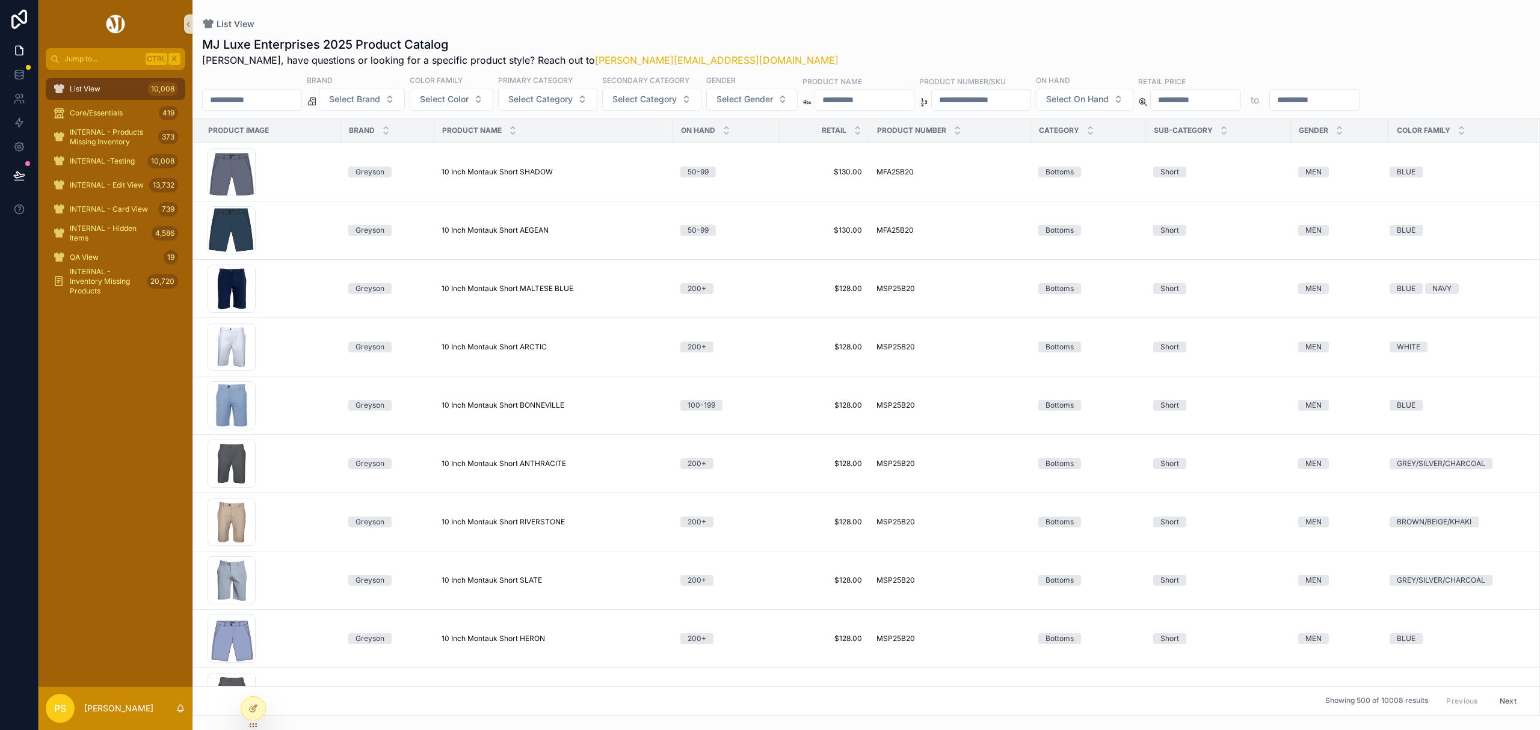
click at [289, 97] on input "scrollable content" at bounding box center [252, 99] width 99 height 17
type input "*******"
